Goal: Transaction & Acquisition: Purchase product/service

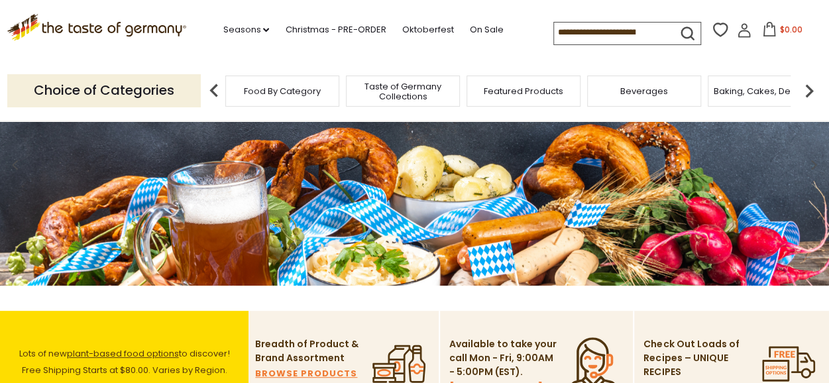
scroll to position [79, 0]
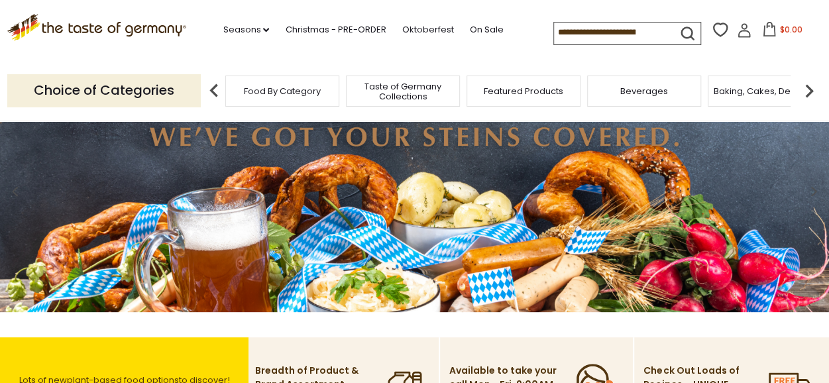
click at [587, 28] on input at bounding box center [610, 32] width 112 height 19
type input "*******"
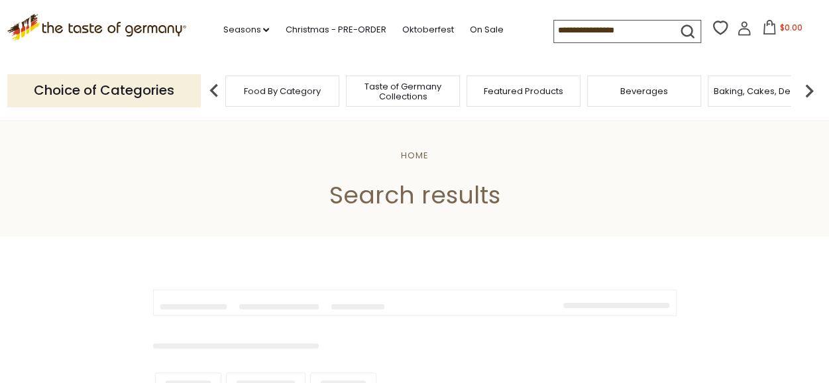
type input "*******"
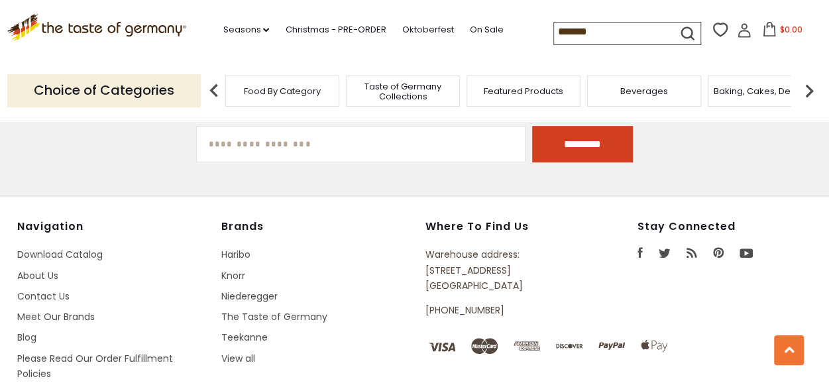
scroll to position [2543, 0]
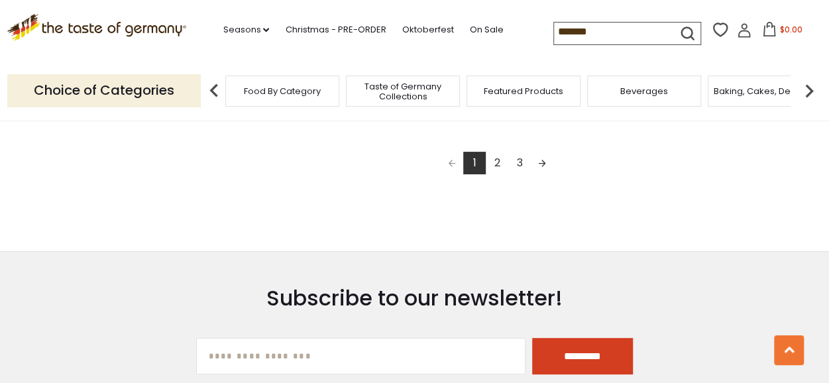
click at [503, 163] on link "2" at bounding box center [496, 163] width 23 height 23
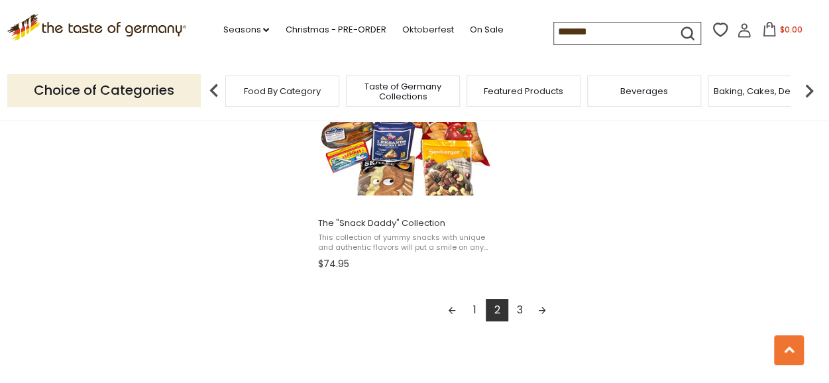
scroll to position [2411, 0]
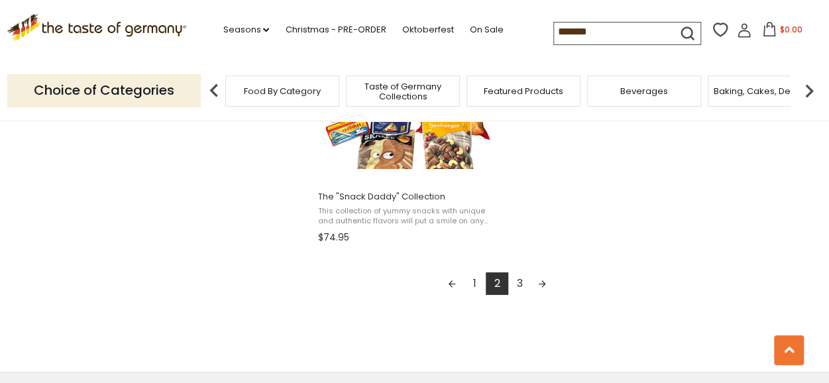
click at [525, 283] on link "3" at bounding box center [519, 283] width 23 height 23
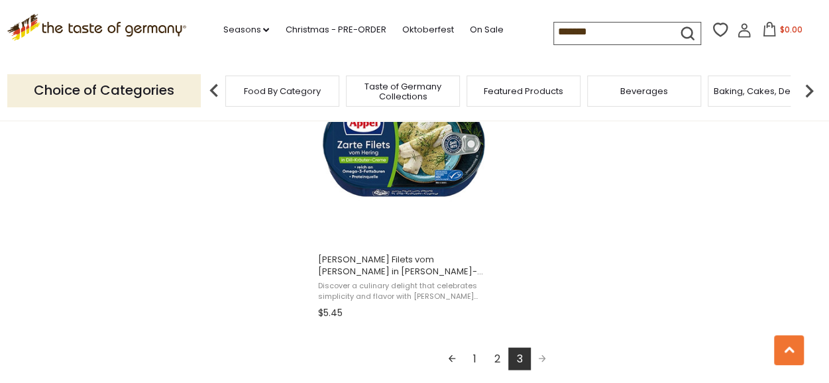
scroll to position [1033, 0]
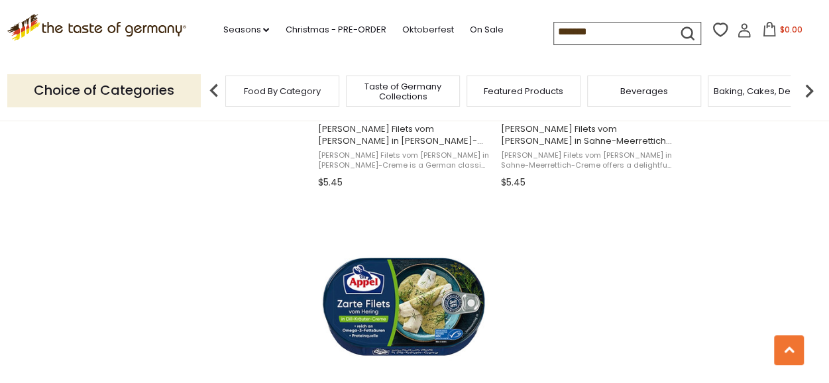
scroll to position [1775, 0]
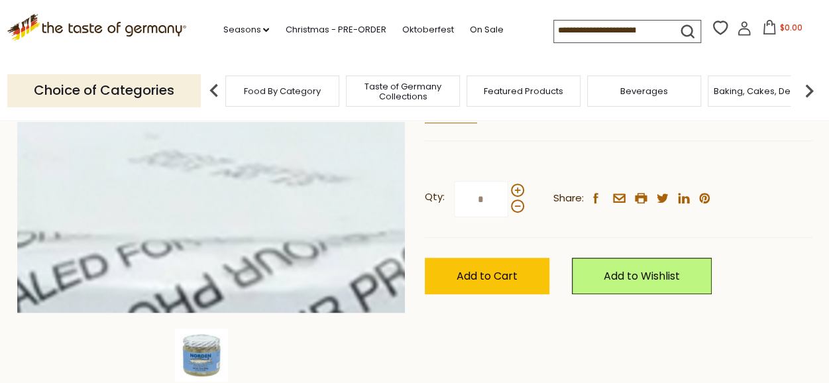
scroll to position [291, 0]
